Goal: Check status: Check status

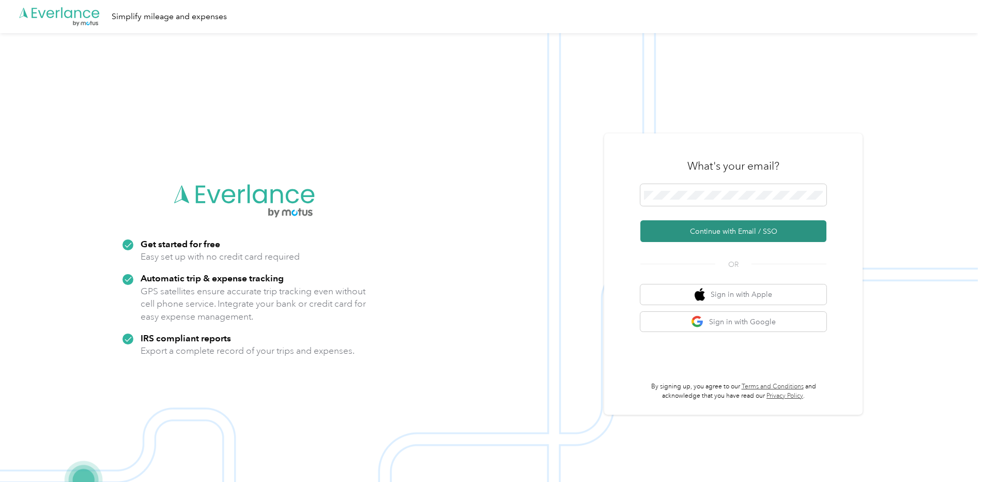
click at [714, 234] on button "Continue with Email / SSO" at bounding box center [733, 231] width 186 height 22
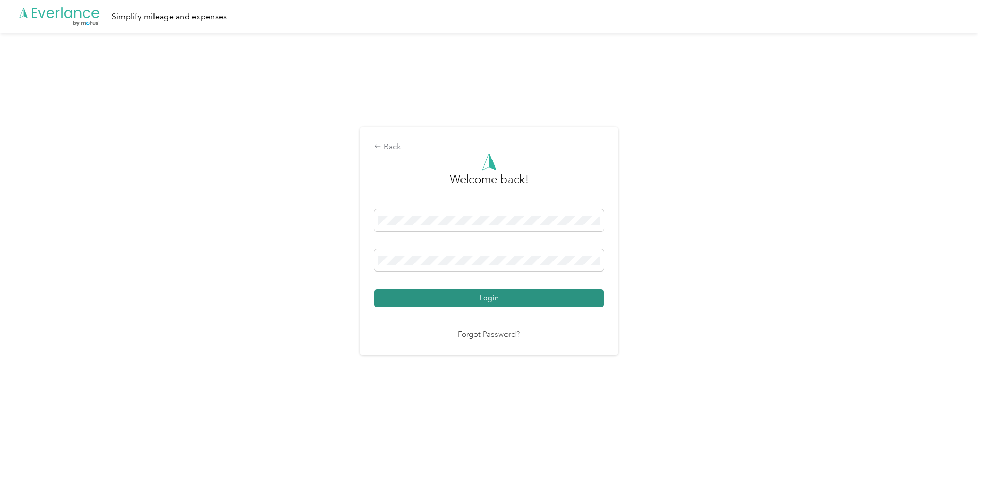
click at [513, 299] on button "Login" at bounding box center [488, 298] width 229 height 18
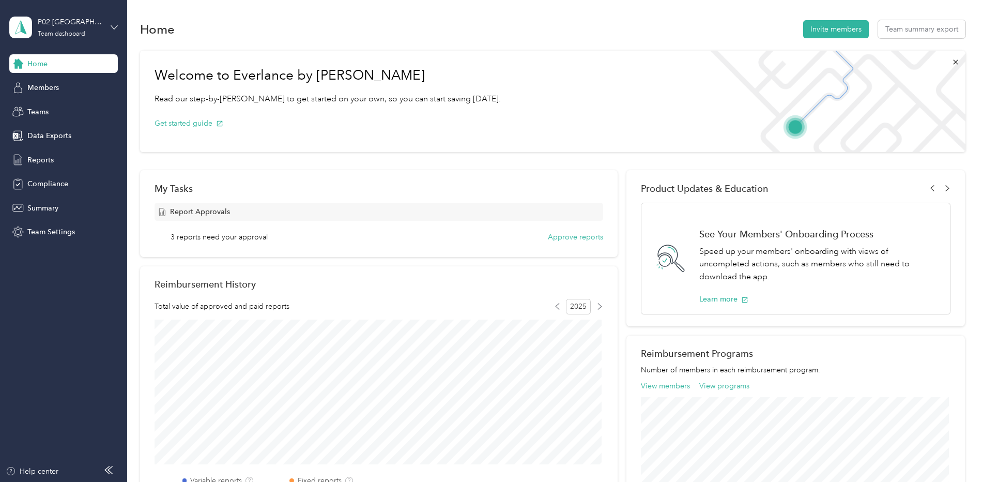
click at [114, 28] on icon at bounding box center [114, 27] width 6 height 4
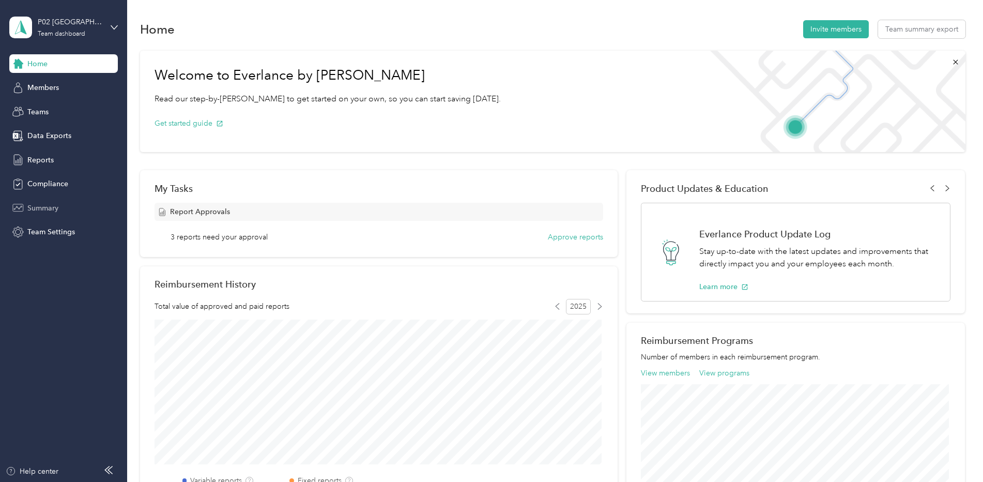
click at [81, 198] on div "Summary" at bounding box center [63, 207] width 109 height 19
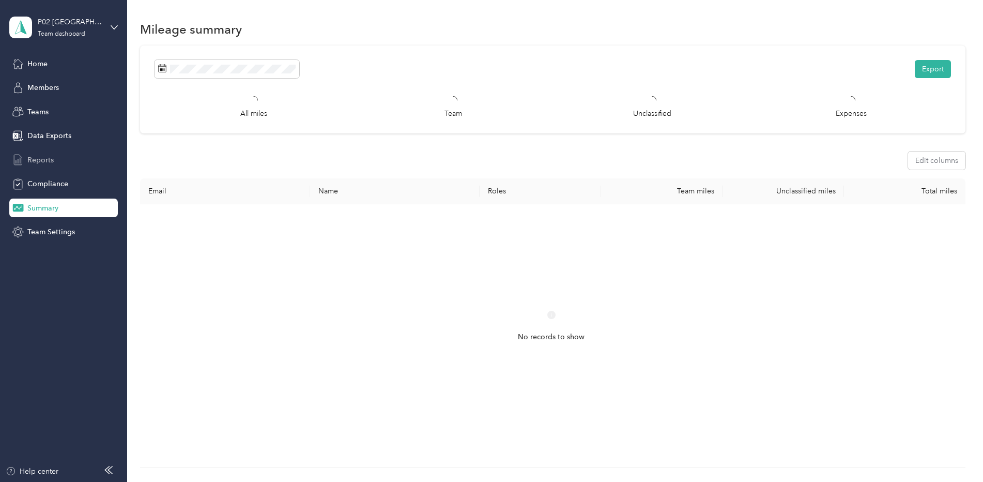
click at [45, 164] on span "Reports" at bounding box center [40, 160] width 26 height 11
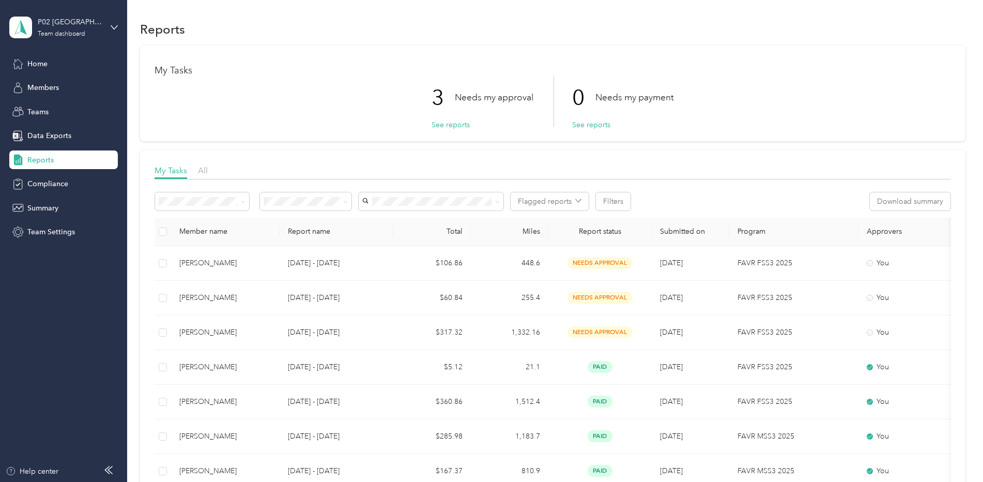
scroll to position [68, 0]
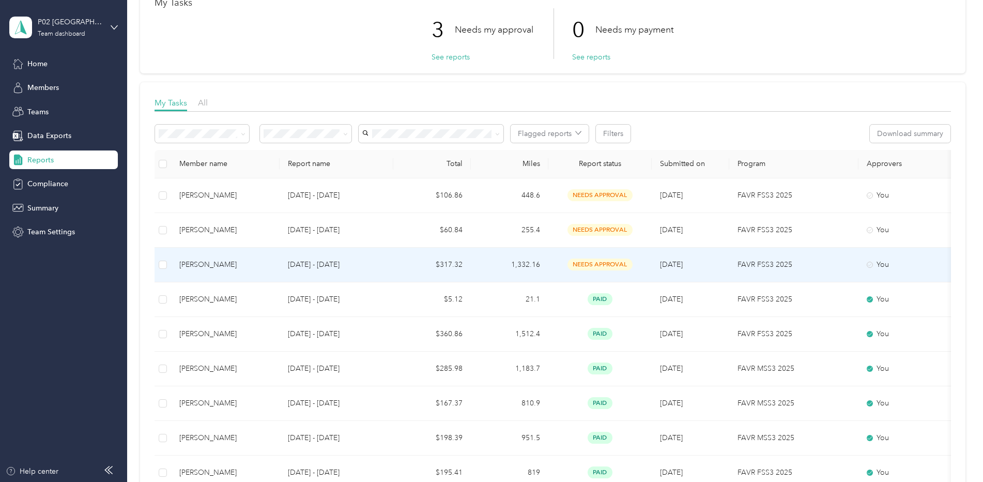
click at [224, 263] on div "[PERSON_NAME]" at bounding box center [225, 264] width 92 height 11
